Goal: Browse casually: Explore the website without a specific task or goal

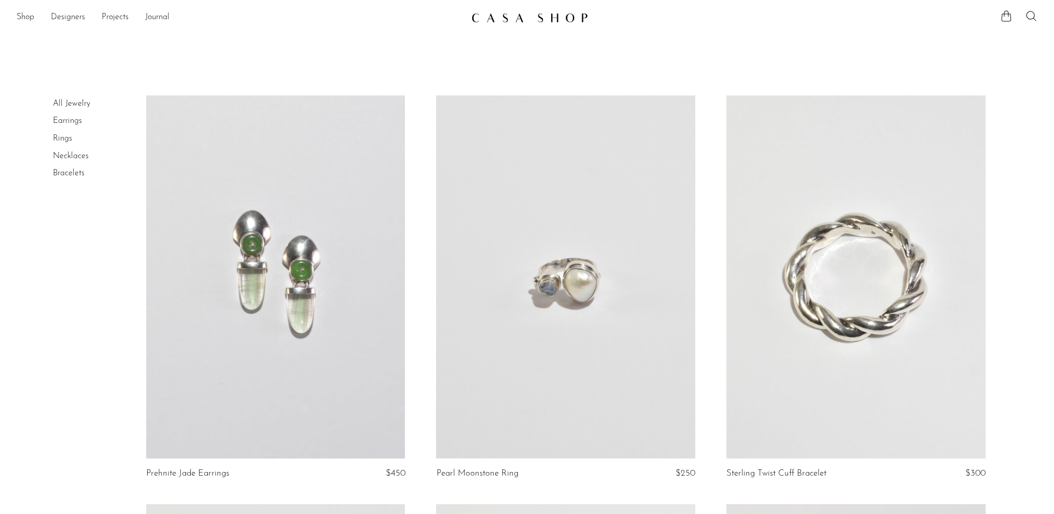
click at [67, 142] on link "Rings" at bounding box center [62, 138] width 19 height 8
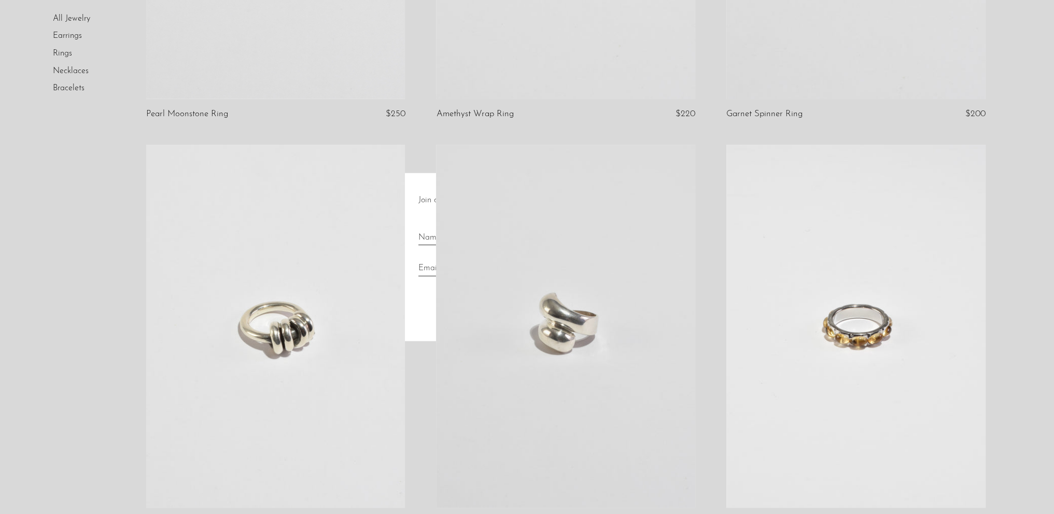
scroll to position [363, 0]
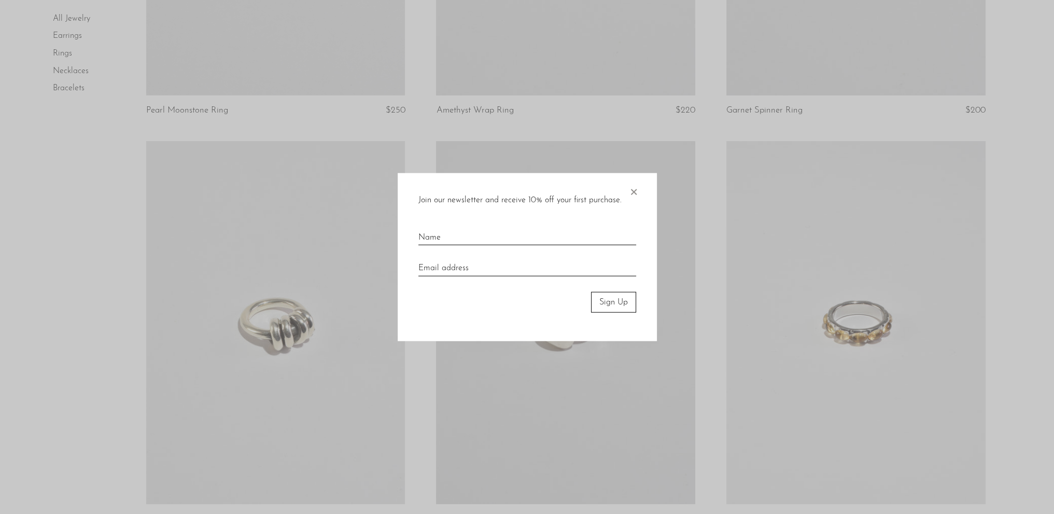
click at [632, 188] on span "×" at bounding box center [634, 189] width 10 height 33
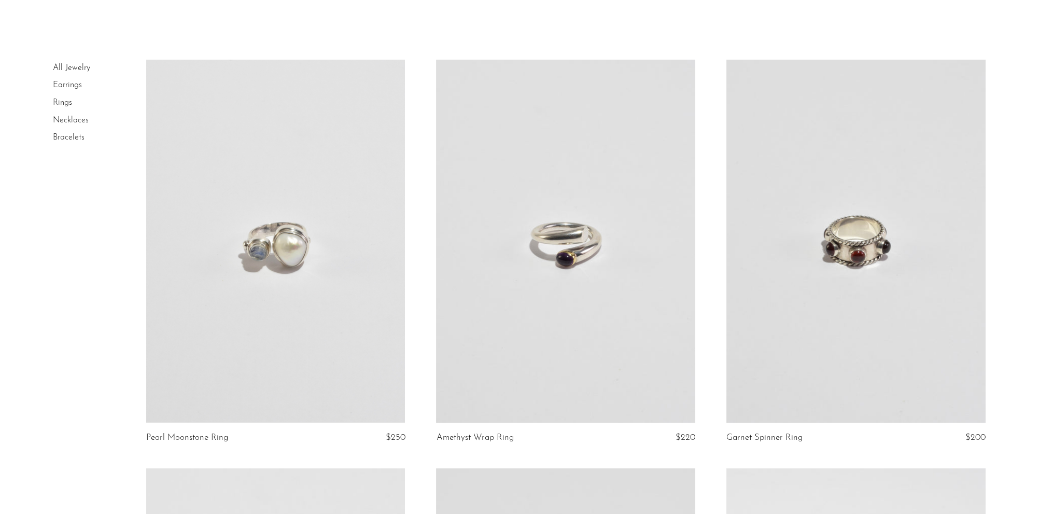
scroll to position [0, 0]
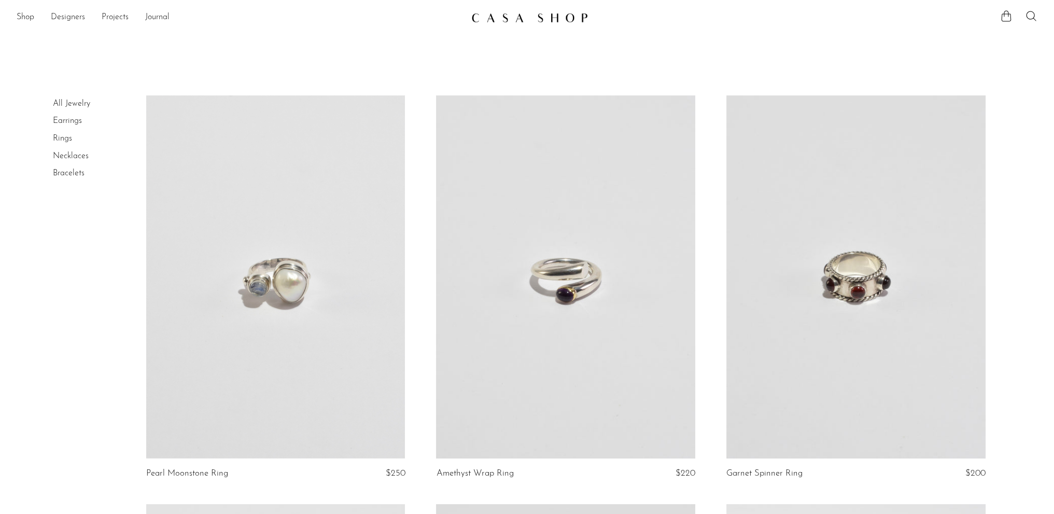
click at [62, 138] on link "Rings" at bounding box center [62, 138] width 19 height 8
click at [66, 123] on link "Earrings" at bounding box center [67, 121] width 29 height 8
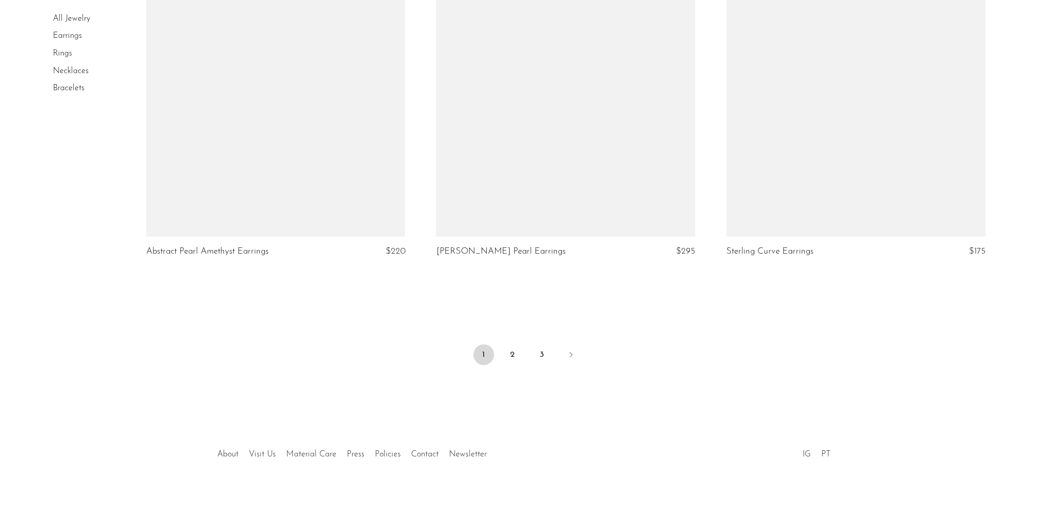
scroll to position [4727, 0]
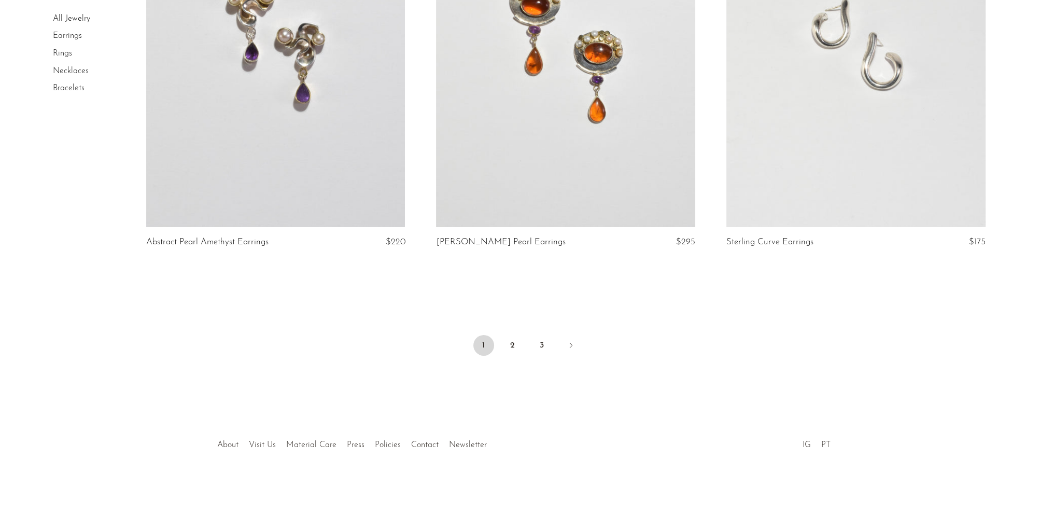
click at [501, 345] on ul "1 2 3" at bounding box center [527, 346] width 664 height 31
click at [504, 343] on link "2" at bounding box center [512, 345] width 21 height 21
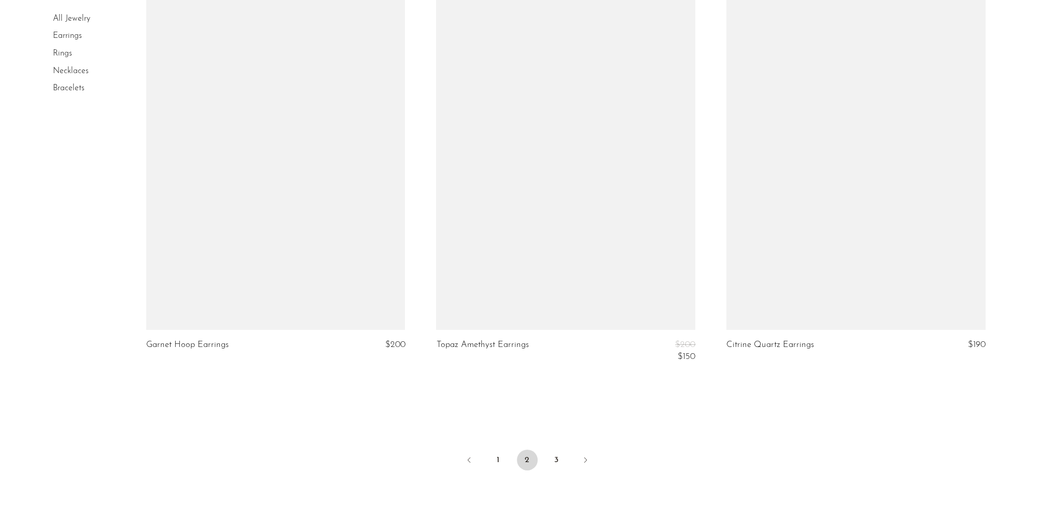
scroll to position [4797, 0]
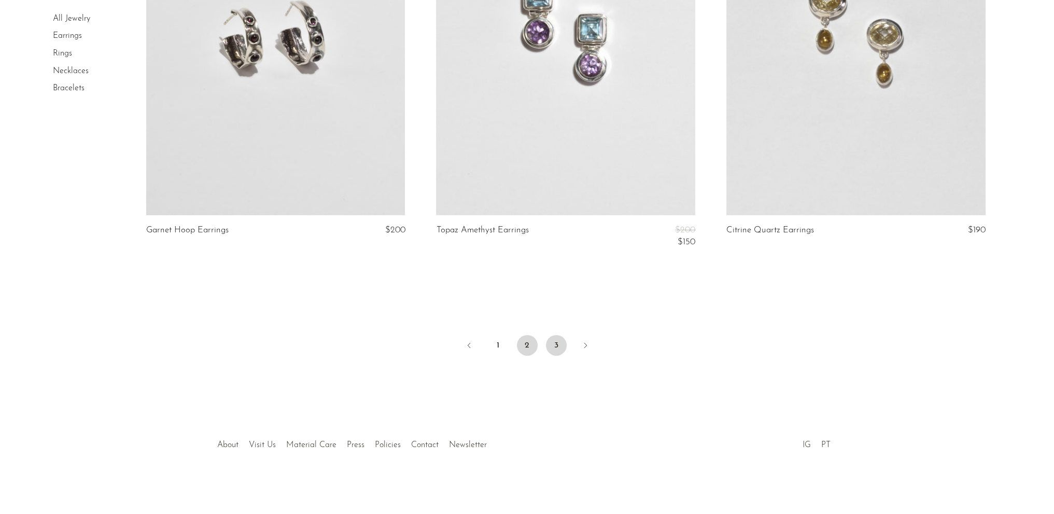
click at [555, 348] on link "3" at bounding box center [556, 345] width 21 height 21
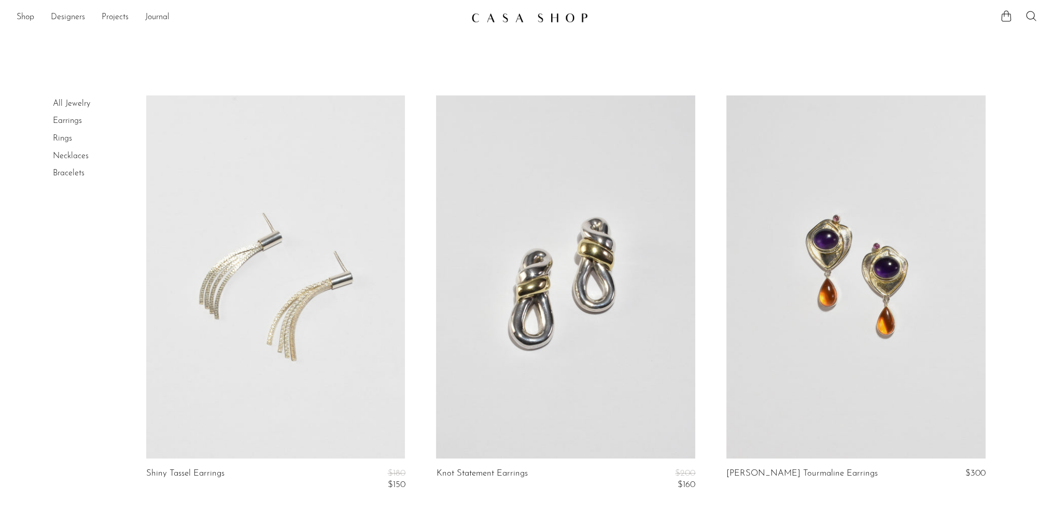
click at [79, 103] on link "All Jewelry" at bounding box center [71, 104] width 37 height 8
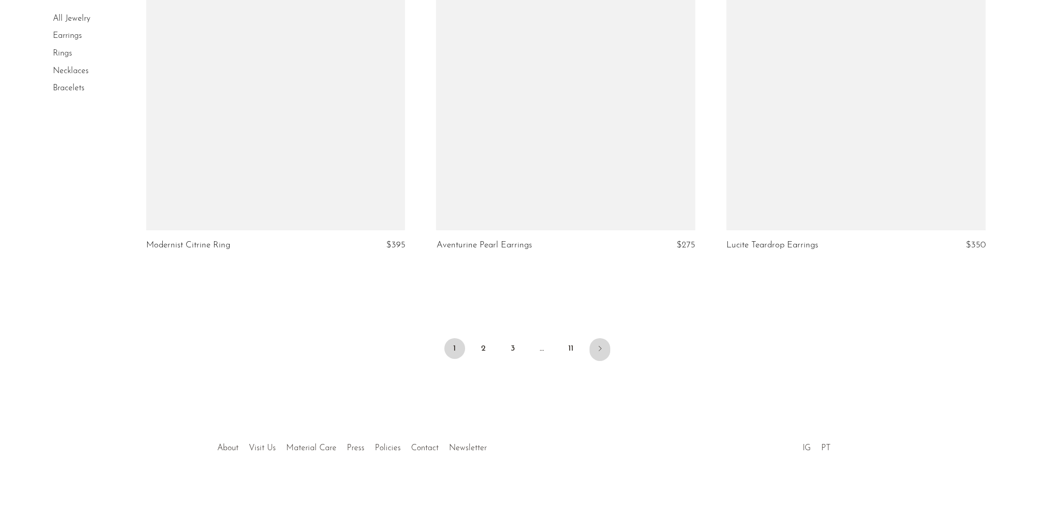
scroll to position [4727, 0]
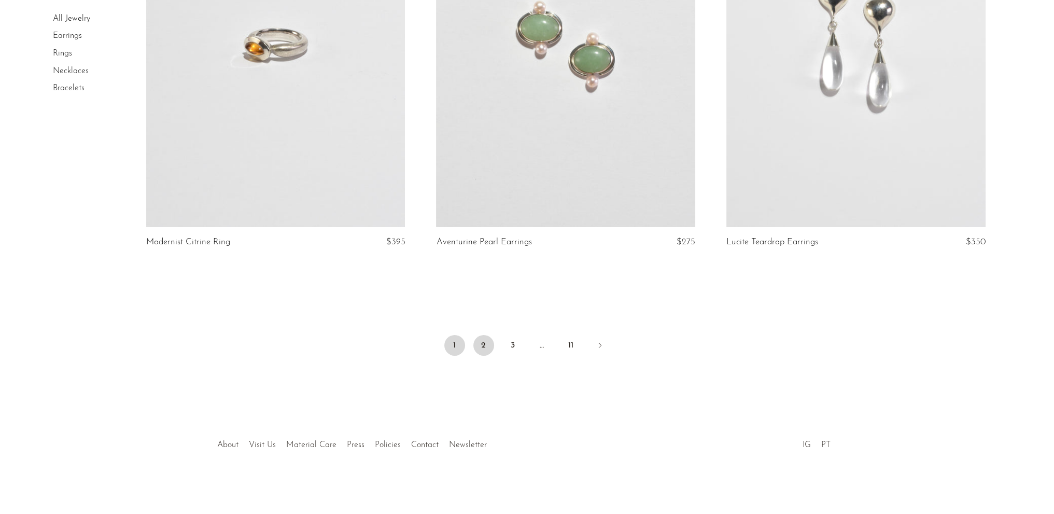
click at [475, 344] on link "2" at bounding box center [483, 345] width 21 height 21
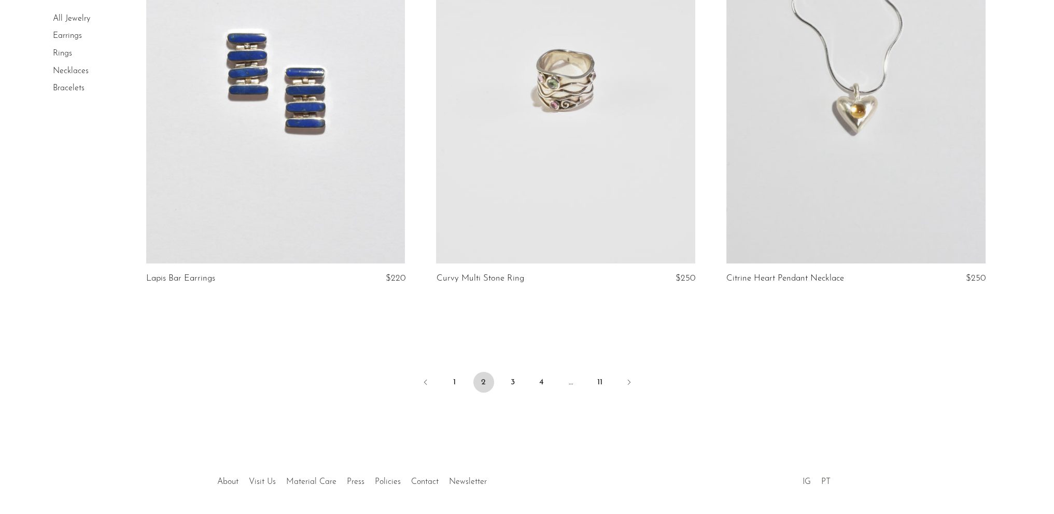
scroll to position [4710, 0]
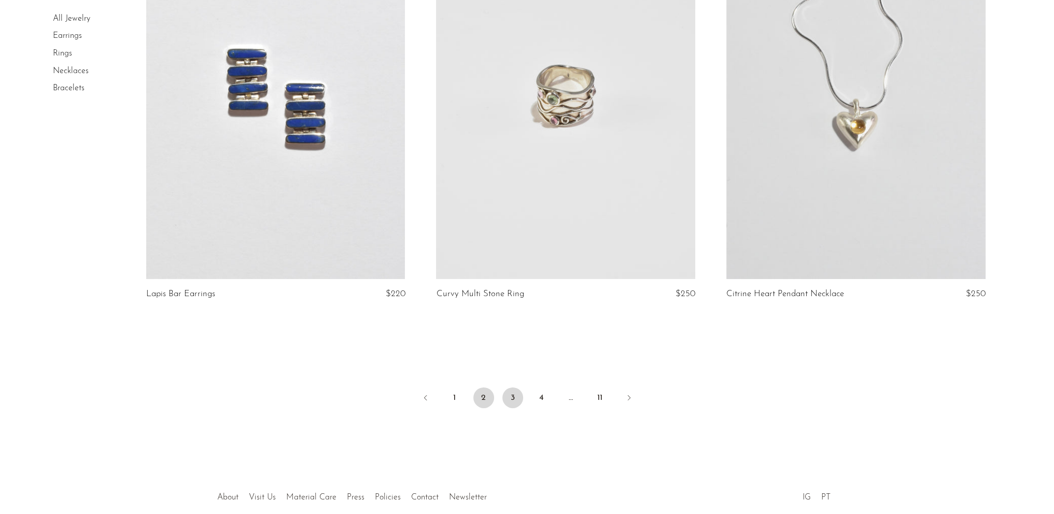
click at [509, 398] on link "3" at bounding box center [512, 397] width 21 height 21
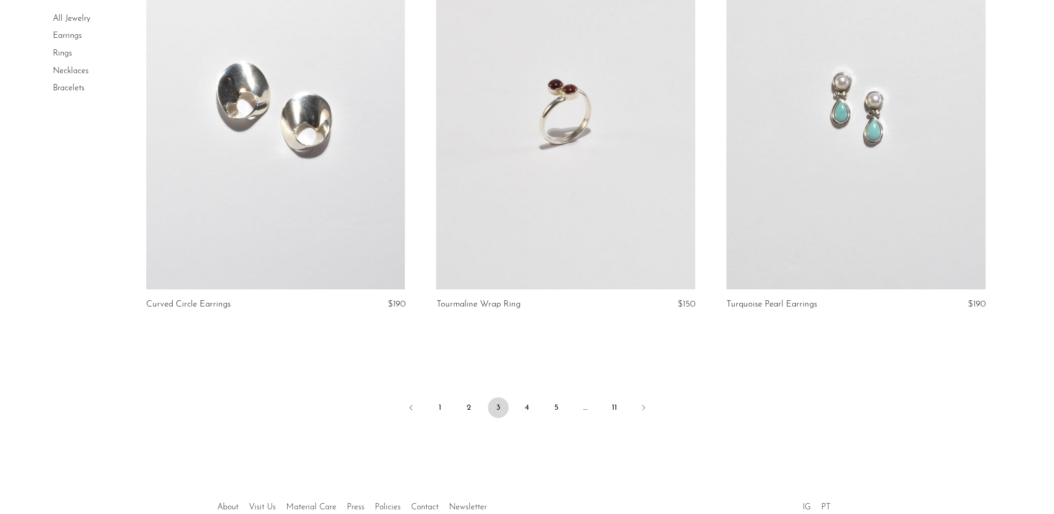
scroll to position [4667, 0]
click at [543, 414] on ul "1 2 3 4 5 … 11" at bounding box center [527, 406] width 664 height 31
click at [536, 408] on link "4" at bounding box center [527, 405] width 21 height 21
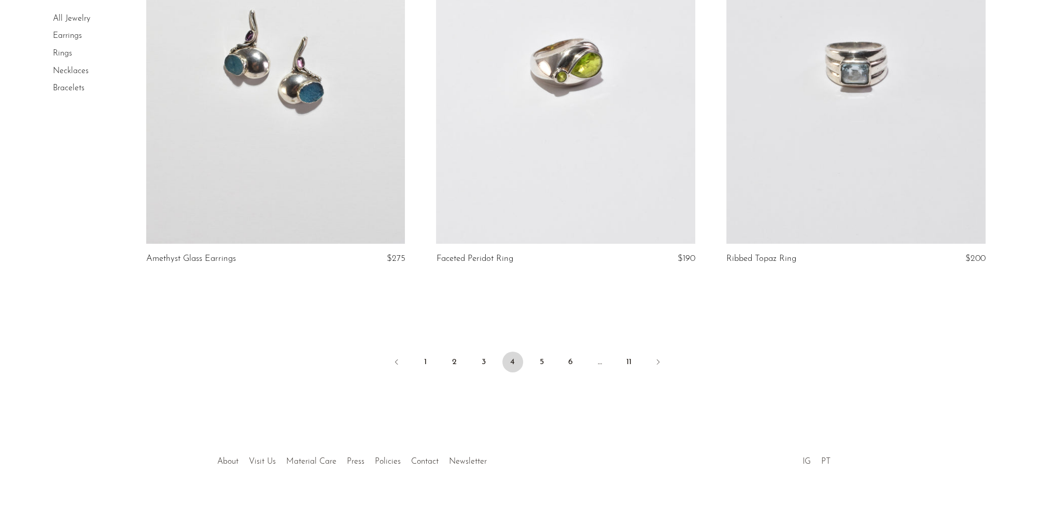
scroll to position [4773, 0]
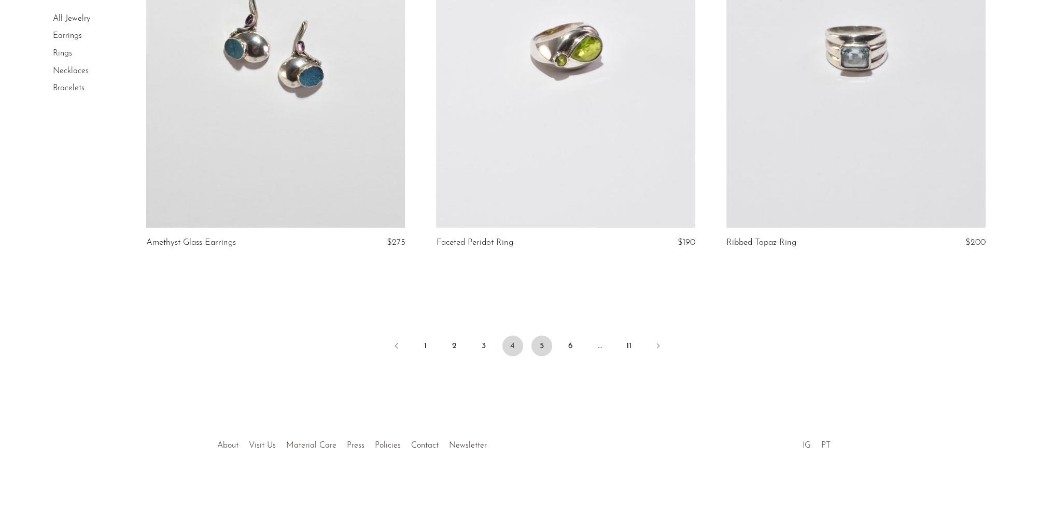
click at [547, 345] on link "5" at bounding box center [542, 346] width 21 height 21
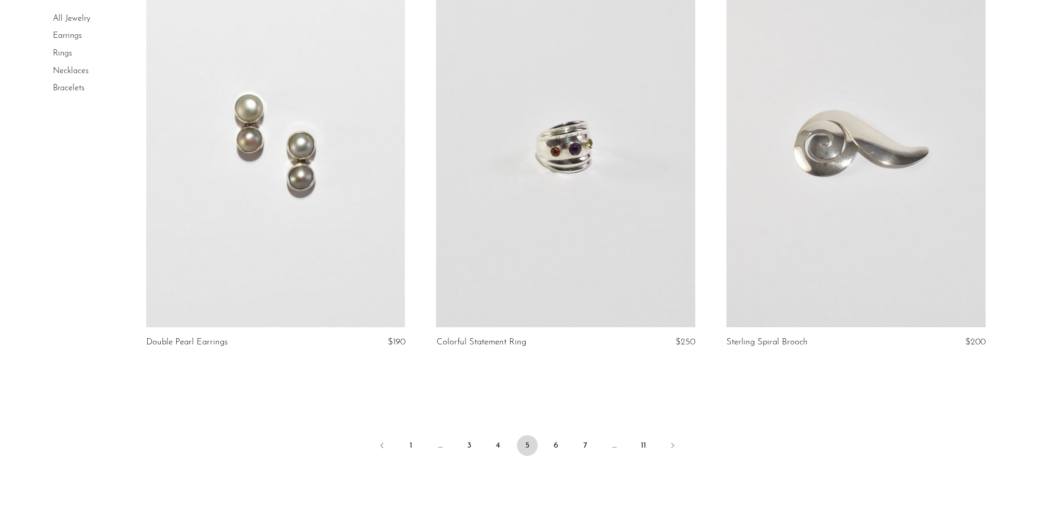
scroll to position [4727, 0]
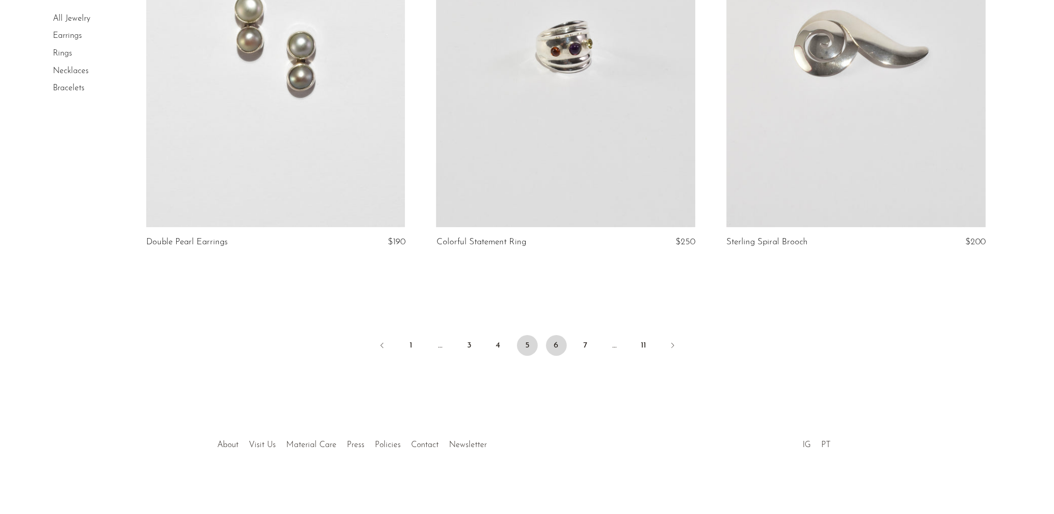
click at [554, 347] on link "6" at bounding box center [556, 345] width 21 height 21
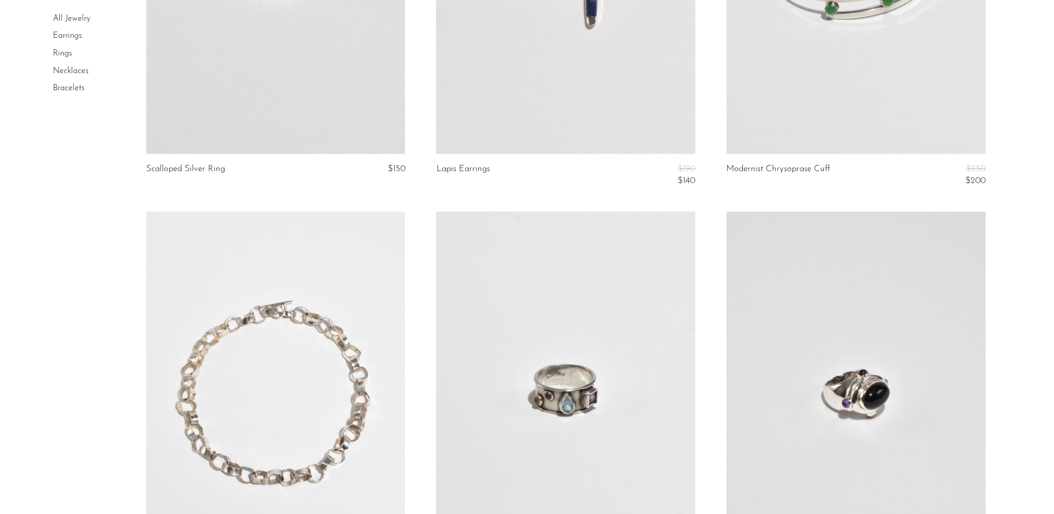
scroll to position [4719, 0]
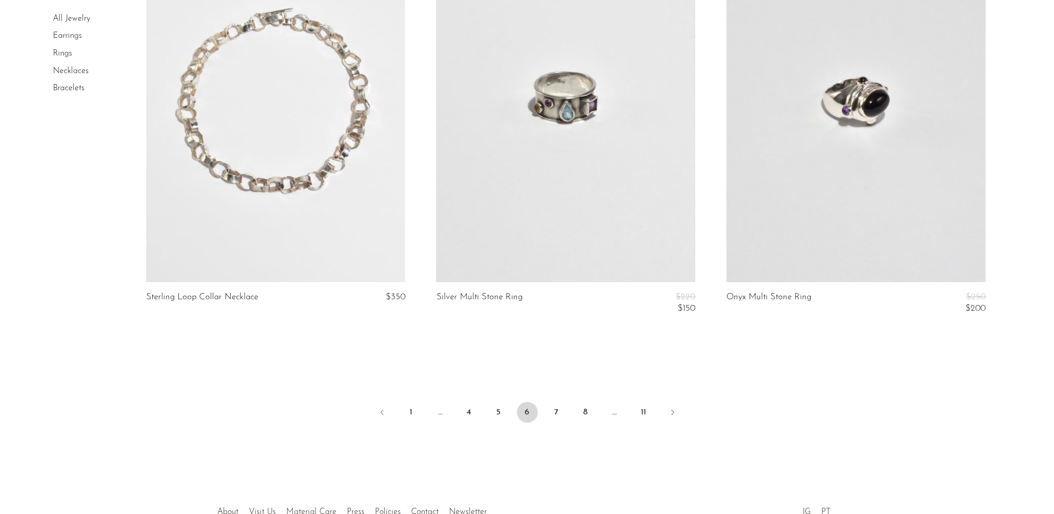
click at [548, 404] on li "7" at bounding box center [556, 413] width 21 height 23
click at [552, 408] on link "7" at bounding box center [556, 412] width 21 height 21
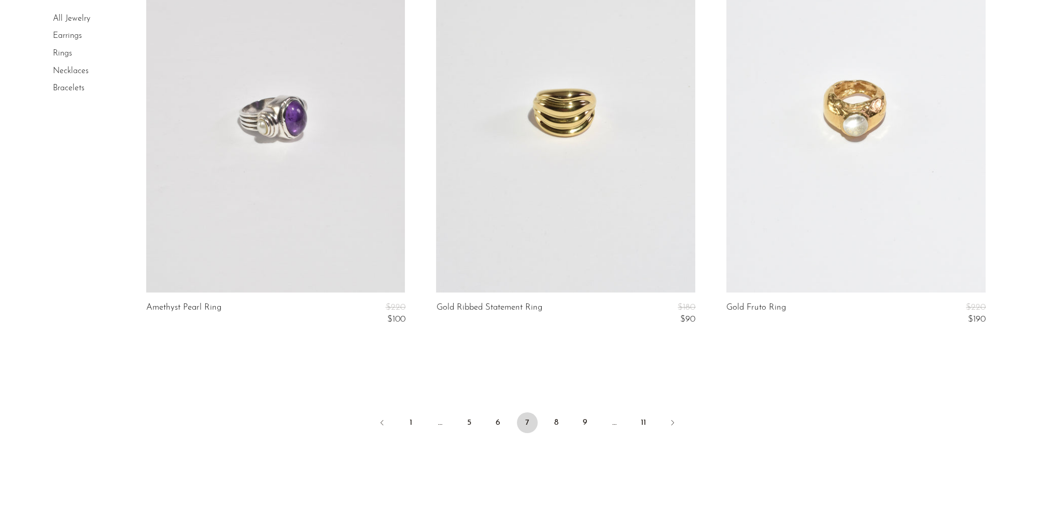
scroll to position [4867, 0]
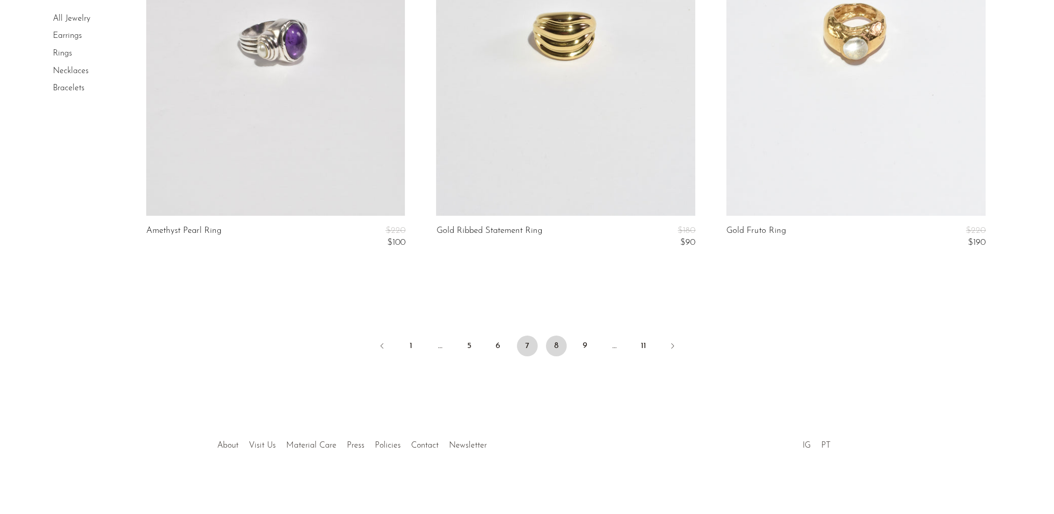
click at [554, 340] on link "8" at bounding box center [556, 346] width 21 height 21
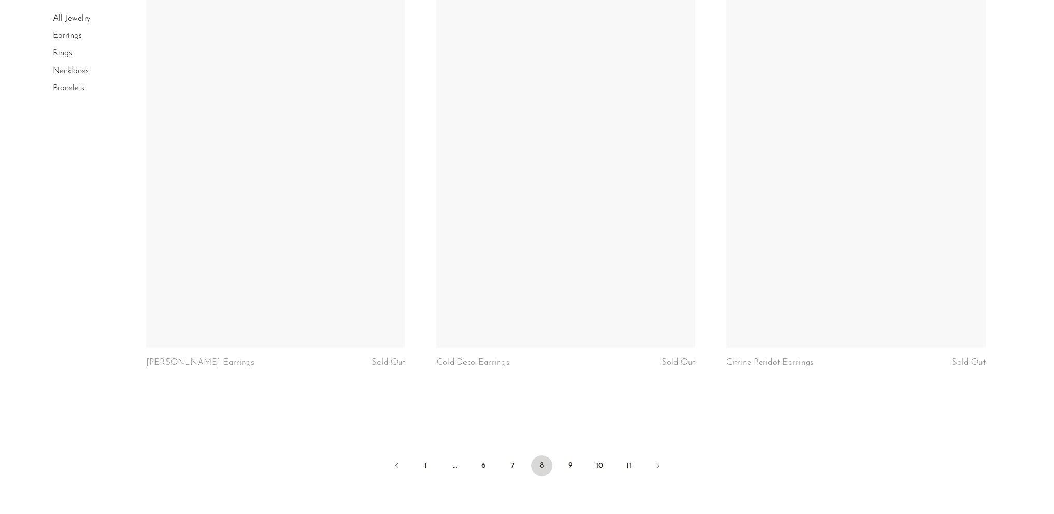
scroll to position [4667, 0]
